Goal: Task Accomplishment & Management: Use online tool/utility

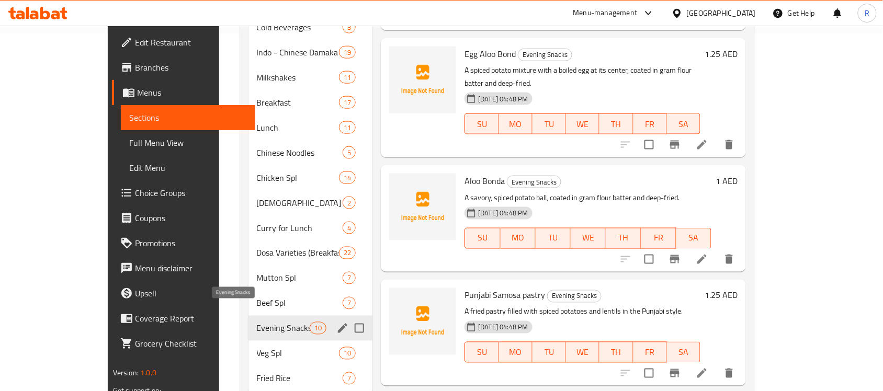
scroll to position [374, 0]
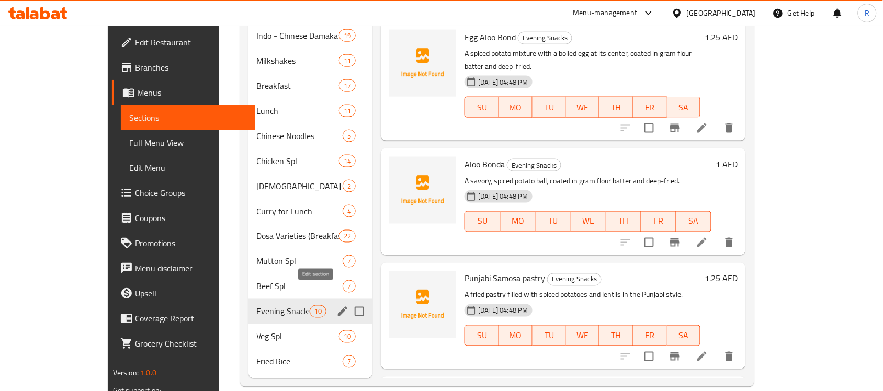
click at [336, 306] on icon "edit" at bounding box center [342, 312] width 13 height 13
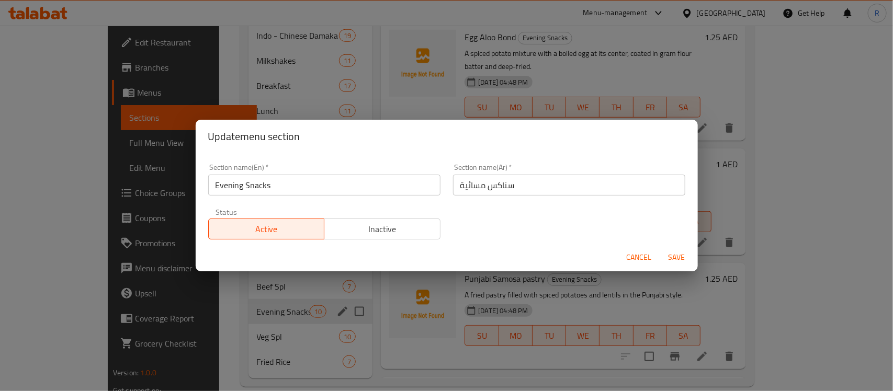
click at [537, 190] on input "سناكس مسائية" at bounding box center [569, 185] width 232 height 21
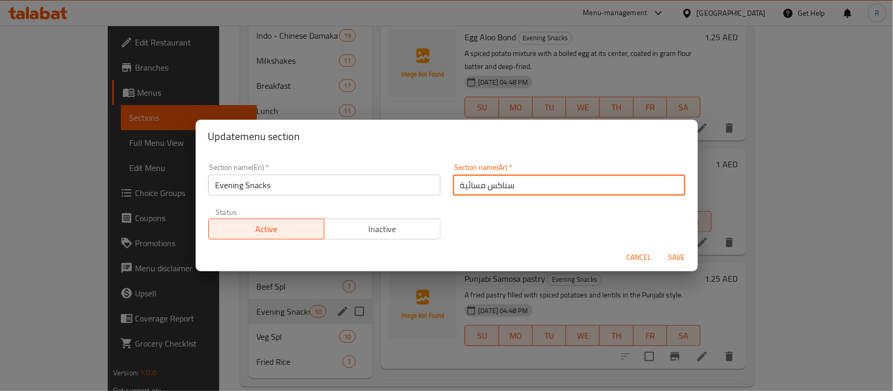
click at [537, 190] on input "سناكس مسائية" at bounding box center [569, 185] width 232 height 21
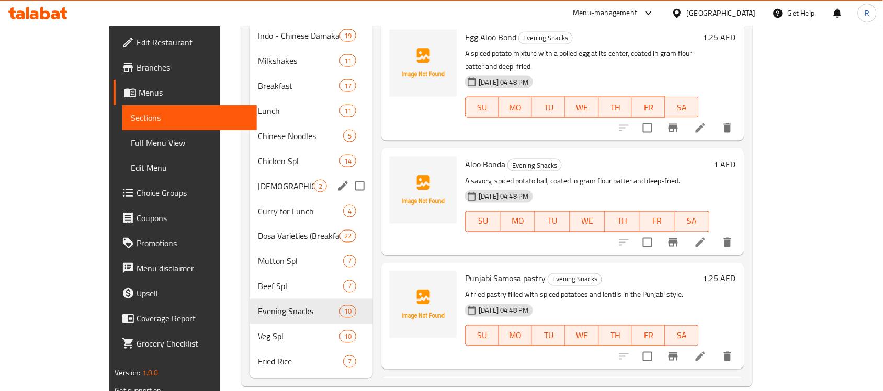
scroll to position [0, 0]
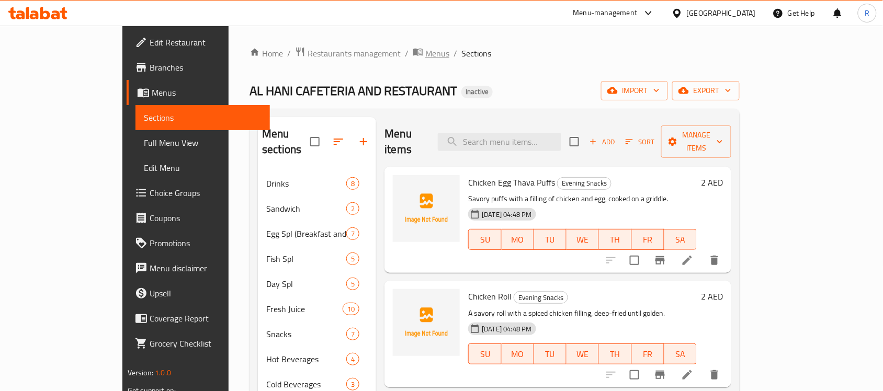
click at [425, 55] on span "Menus" at bounding box center [437, 53] width 24 height 13
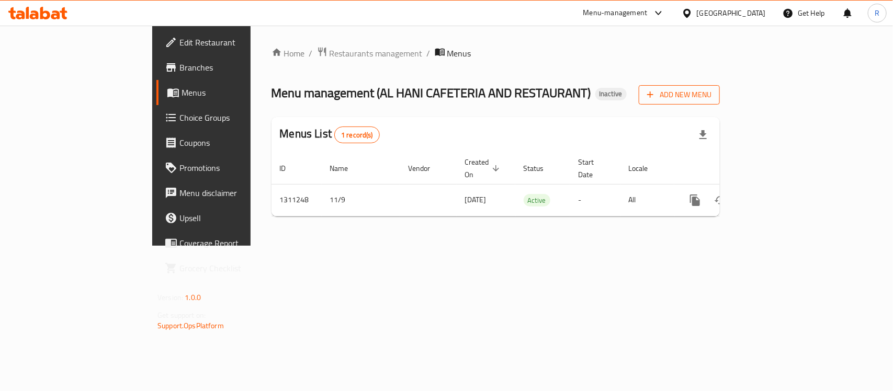
click at [712, 101] on span "Add New Menu" at bounding box center [679, 94] width 64 height 13
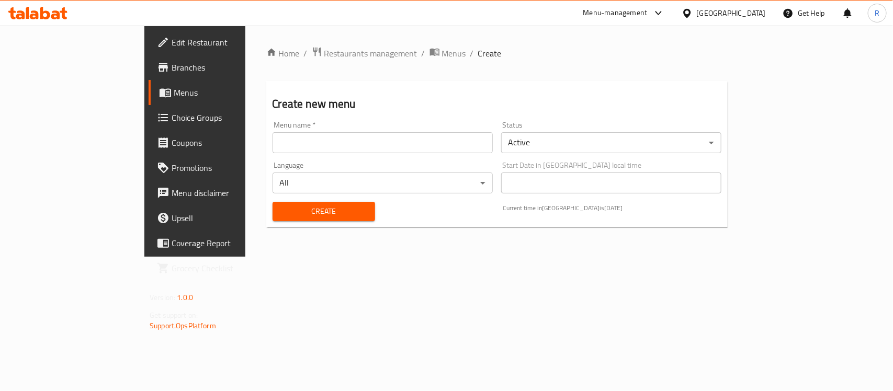
click at [375, 155] on div "Menu name   * Menu name *" at bounding box center [382, 137] width 229 height 40
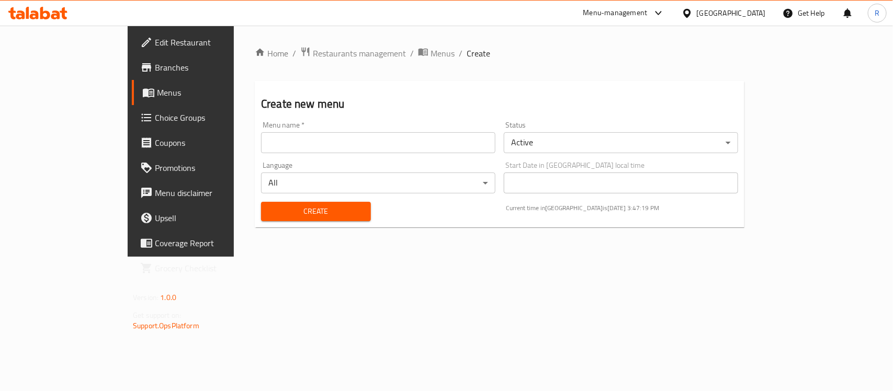
click at [375, 142] on input "text" at bounding box center [378, 142] width 234 height 21
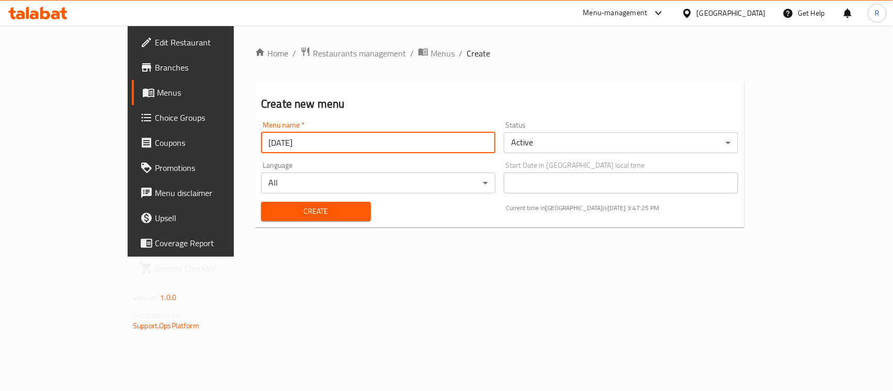
type input "[DATE]"
click at [336, 208] on button "Create" at bounding box center [316, 211] width 110 height 19
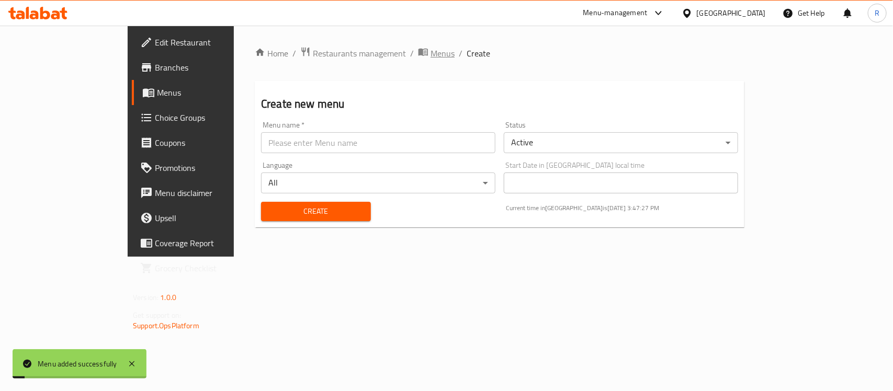
click at [431, 50] on span "Menus" at bounding box center [443, 53] width 24 height 13
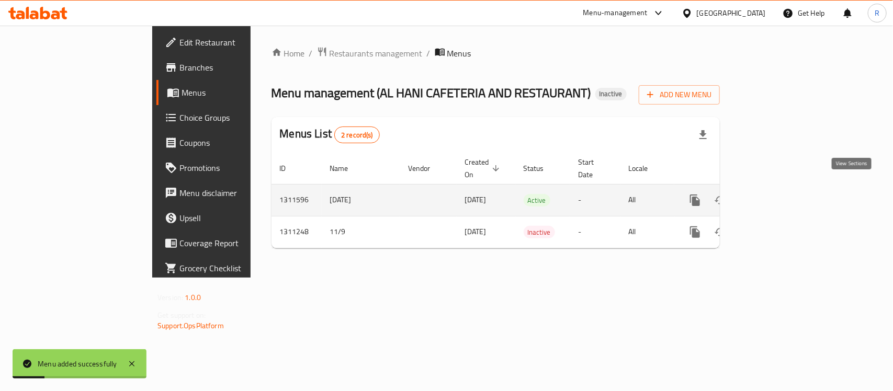
click at [776, 196] on icon "enhanced table" at bounding box center [770, 200] width 9 height 9
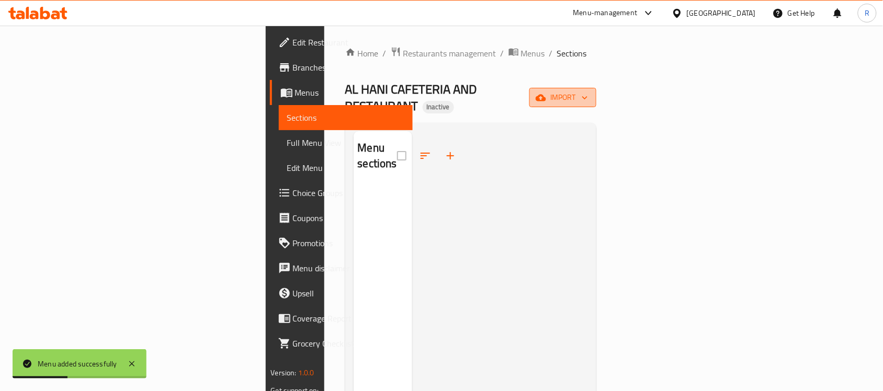
click at [546, 93] on icon "button" at bounding box center [541, 98] width 10 height 10
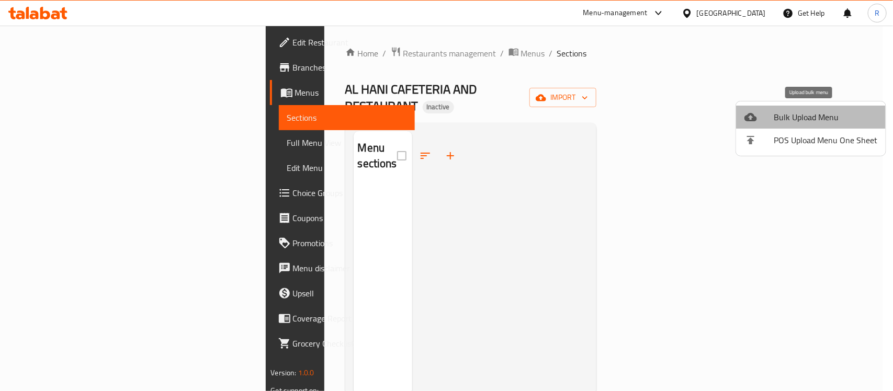
click at [813, 118] on span "Bulk Upload Menu" at bounding box center [826, 117] width 104 height 13
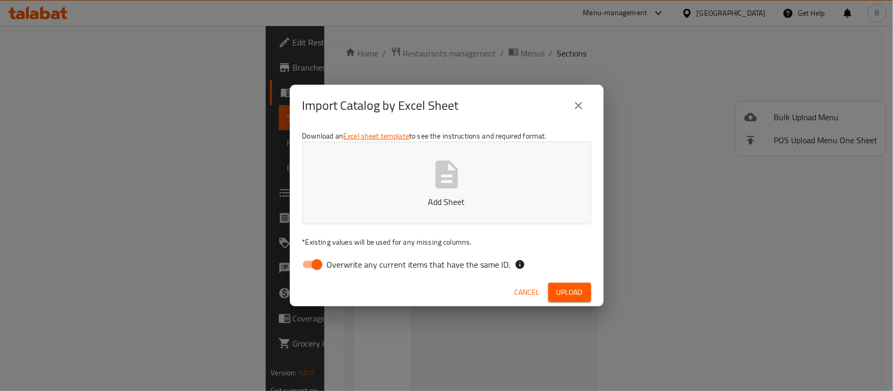
click at [650, 167] on div "Import Catalog by Excel Sheet Download an Excel sheet template to see the instr…" at bounding box center [446, 195] width 893 height 391
click at [313, 267] on input "Overwrite any current items that have the same ID." at bounding box center [317, 265] width 60 height 20
checkbox input "false"
click at [578, 289] on span "Upload" at bounding box center [570, 292] width 26 height 13
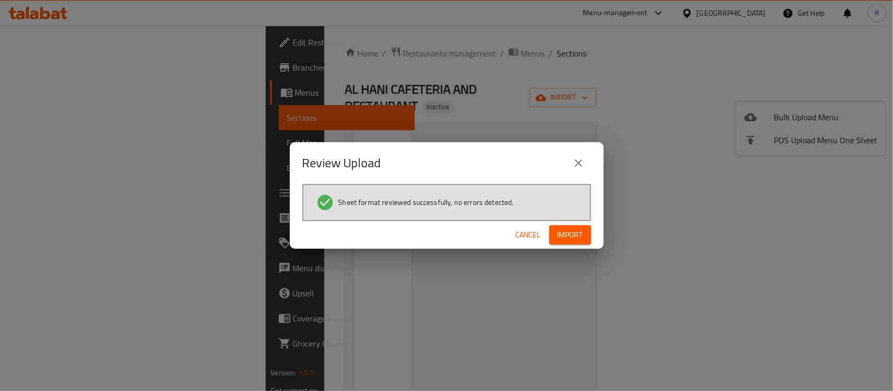
click at [581, 229] on span "Import" at bounding box center [570, 235] width 25 height 13
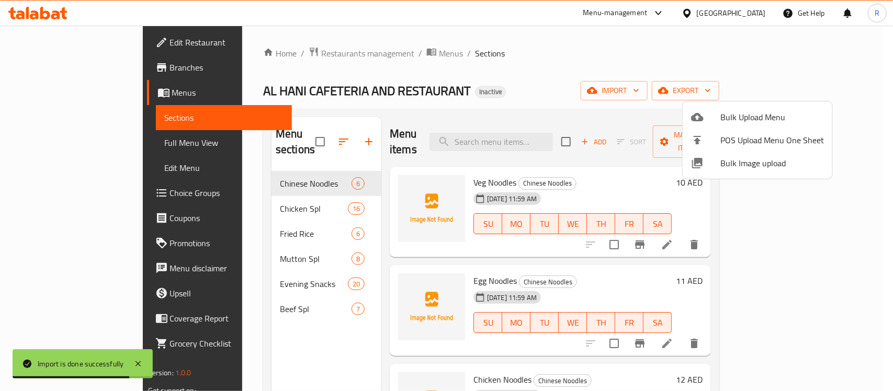
click at [555, 79] on div at bounding box center [446, 195] width 893 height 391
